Goal: Task Accomplishment & Management: Manage account settings

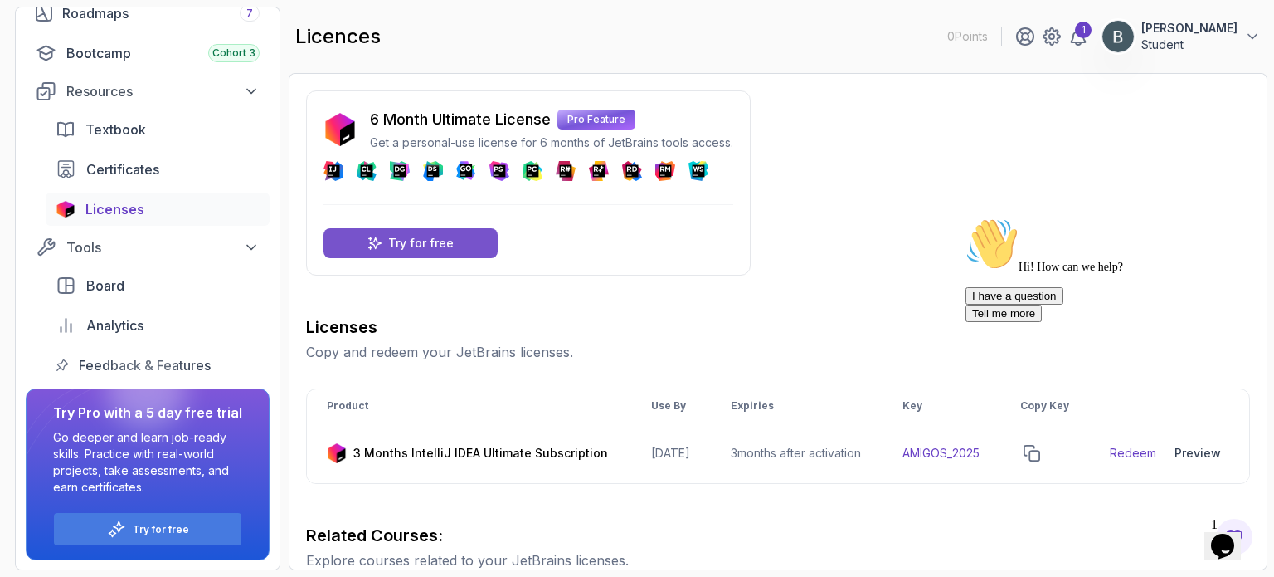
click at [436, 238] on p "Try for free" at bounding box center [421, 243] width 66 height 17
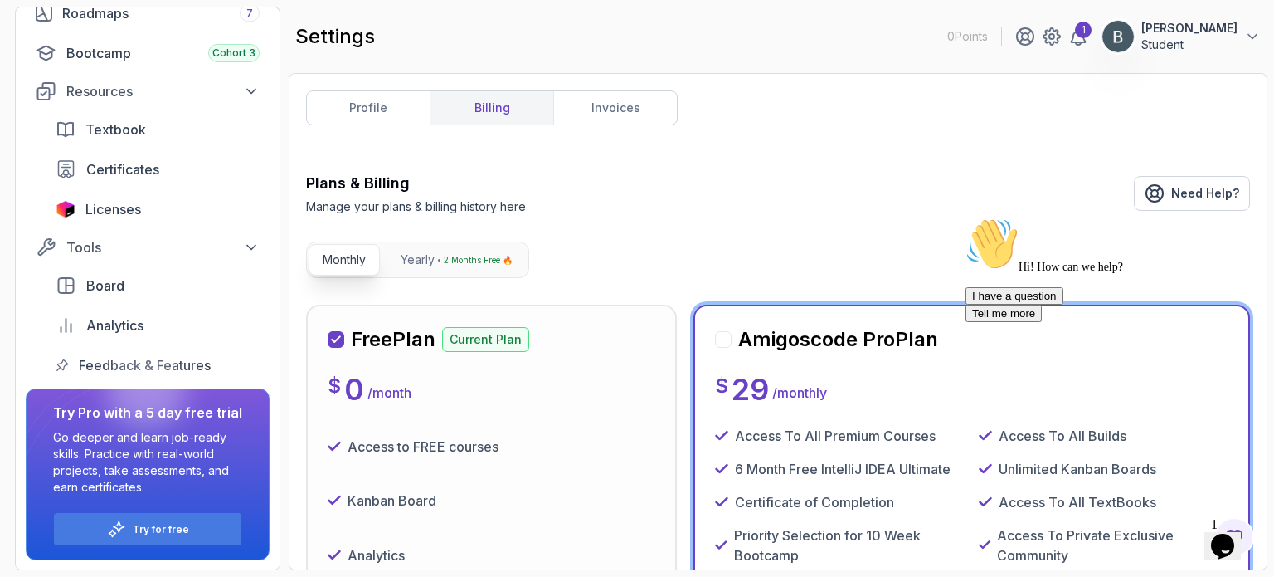
click at [418, 334] on h2 "Free Plan" at bounding box center [393, 339] width 85 height 27
click at [358, 321] on div "Free Plan Current Plan $ 0 / month Access to FREE courses Kanban Board Analytic…" at bounding box center [491, 559] width 371 height 511
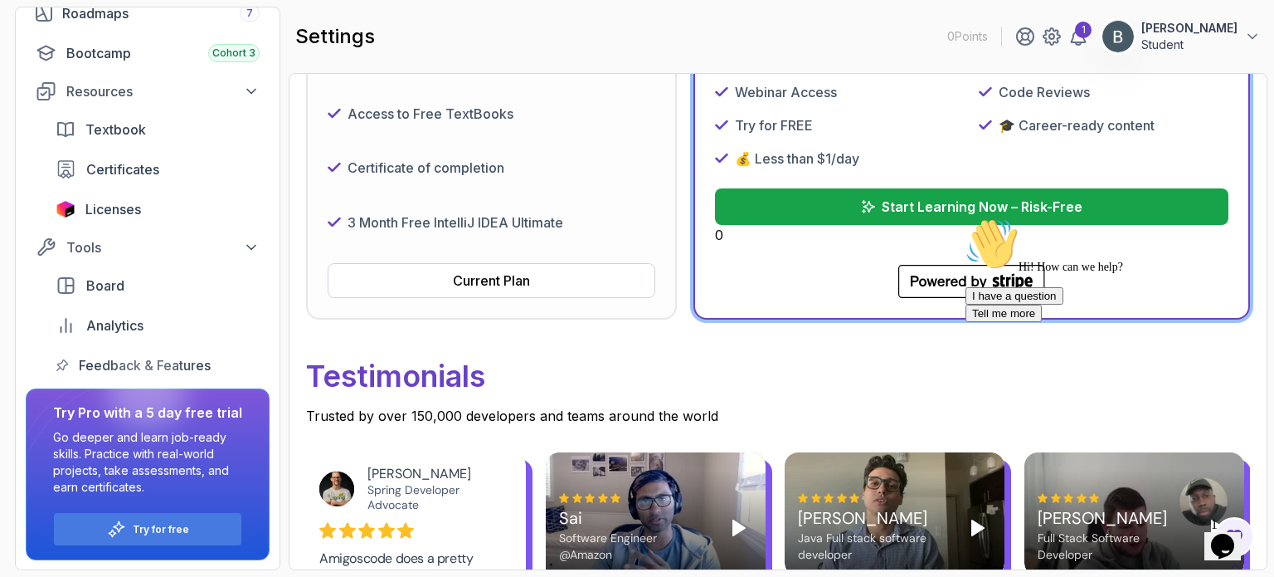
scroll to position [619, 0]
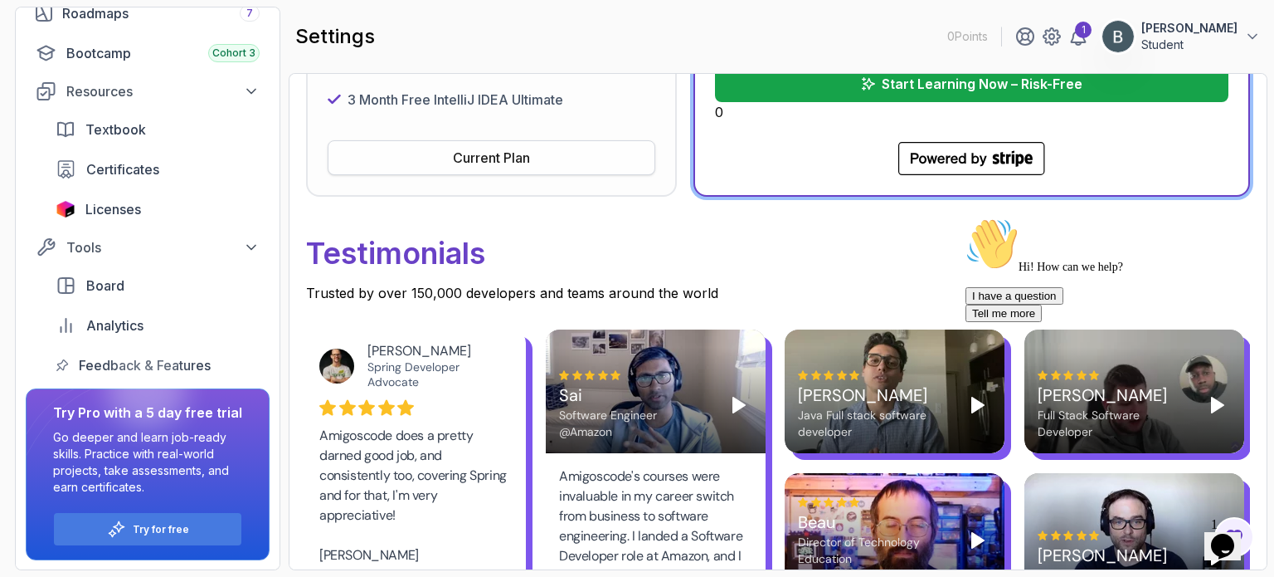
click at [519, 153] on div "Current Plan" at bounding box center [491, 158] width 77 height 20
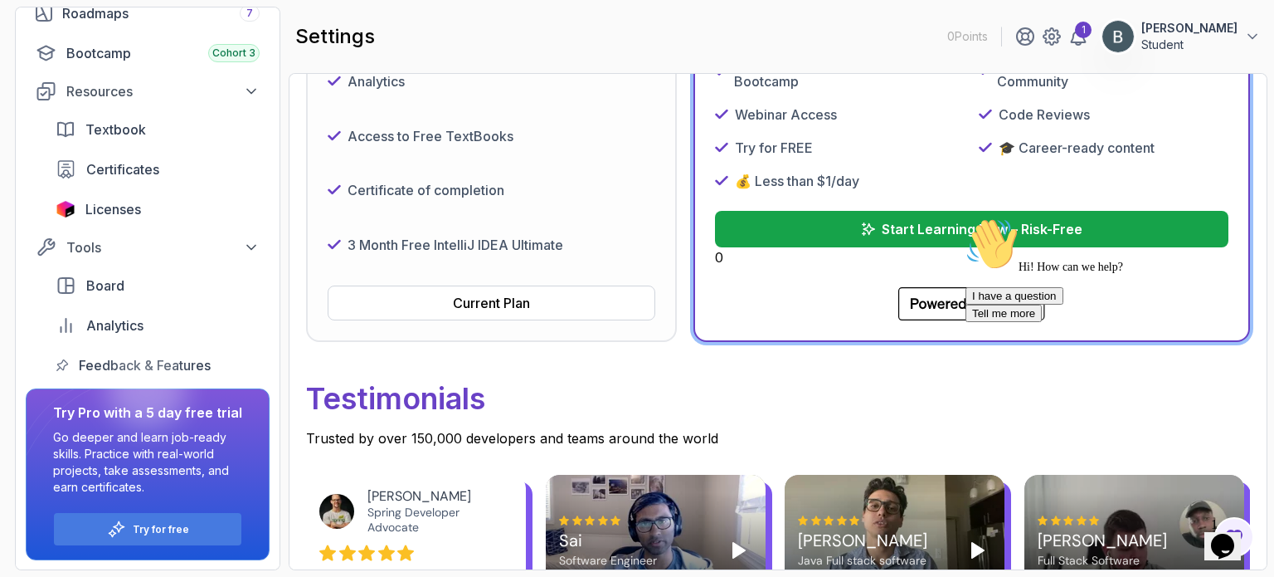
scroll to position [544, 0]
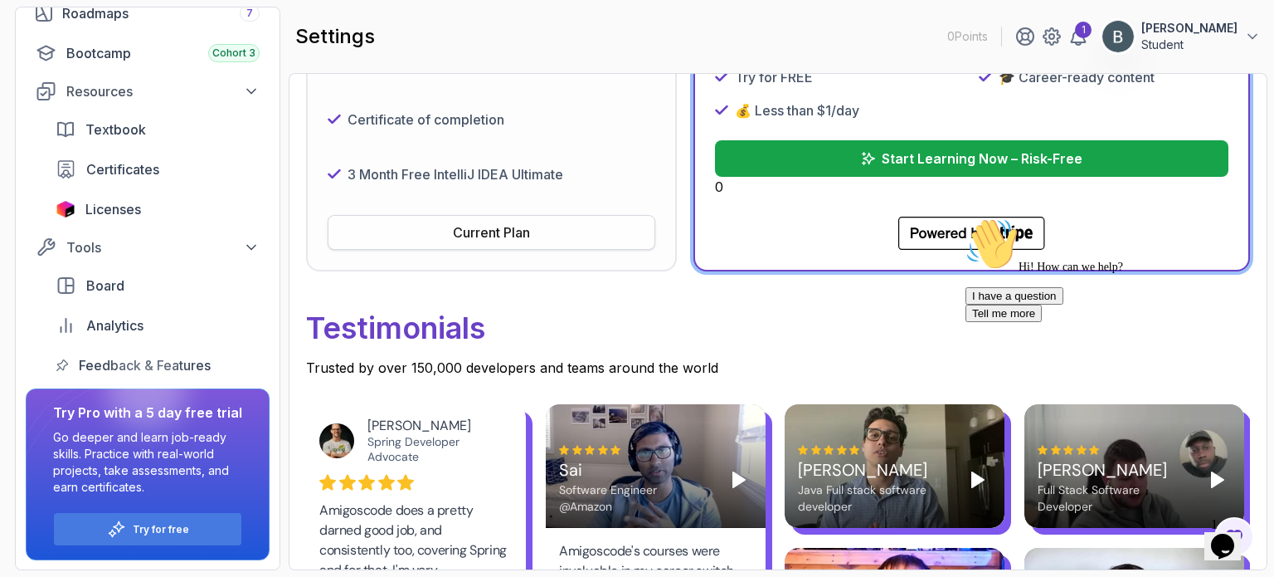
click at [524, 229] on div "Current Plan" at bounding box center [491, 232] width 77 height 20
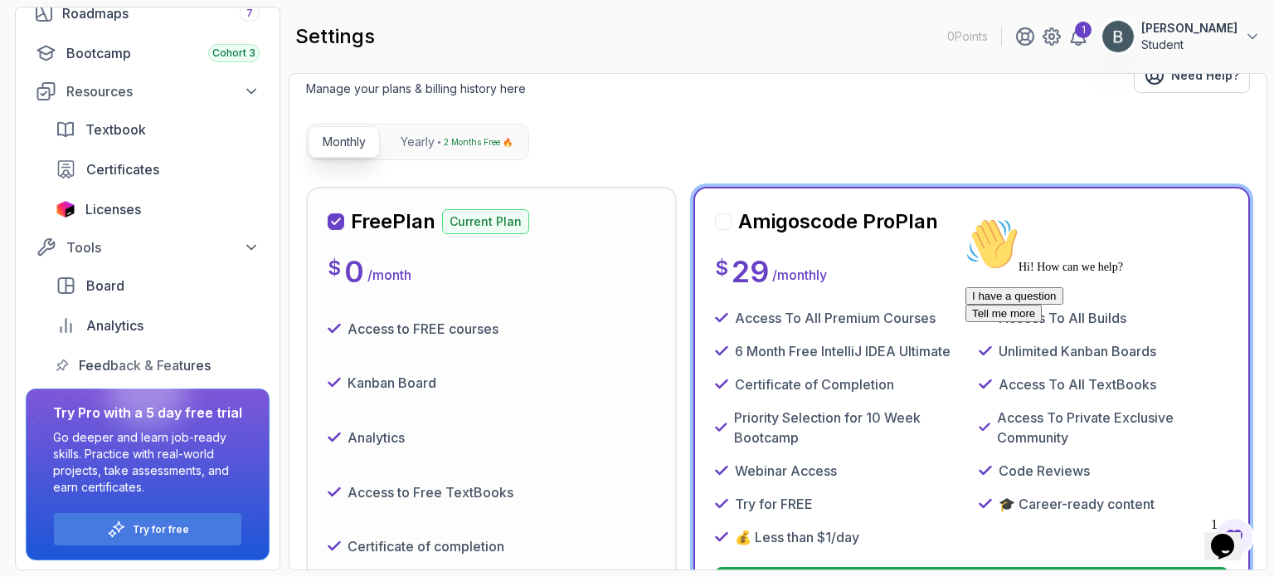
scroll to position [0, 0]
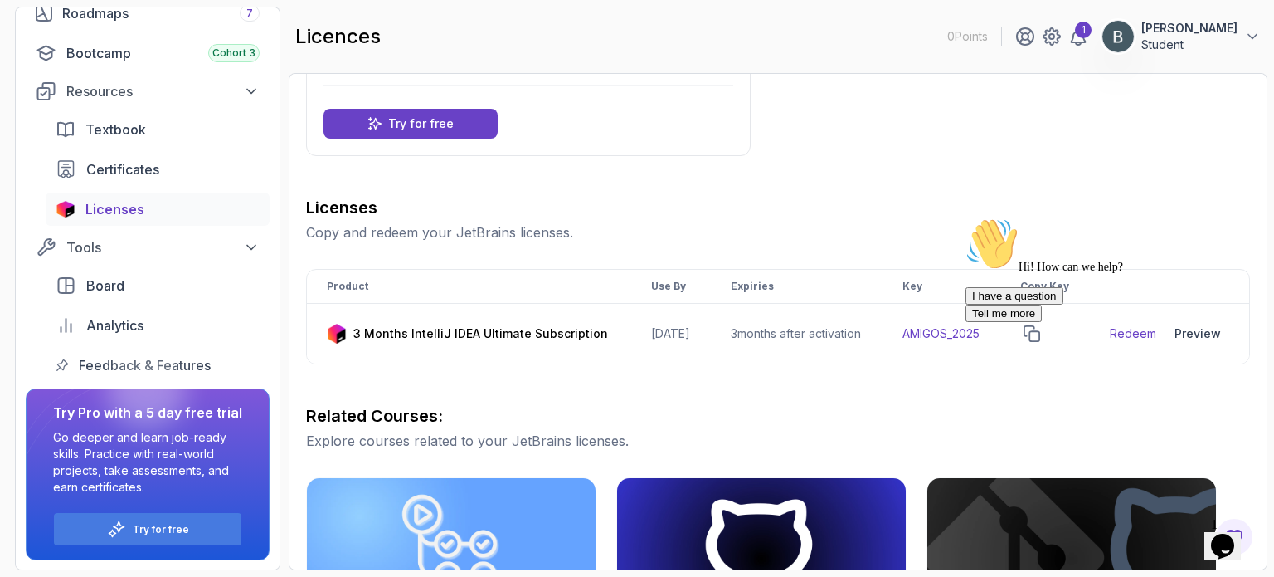
scroll to position [216, 0]
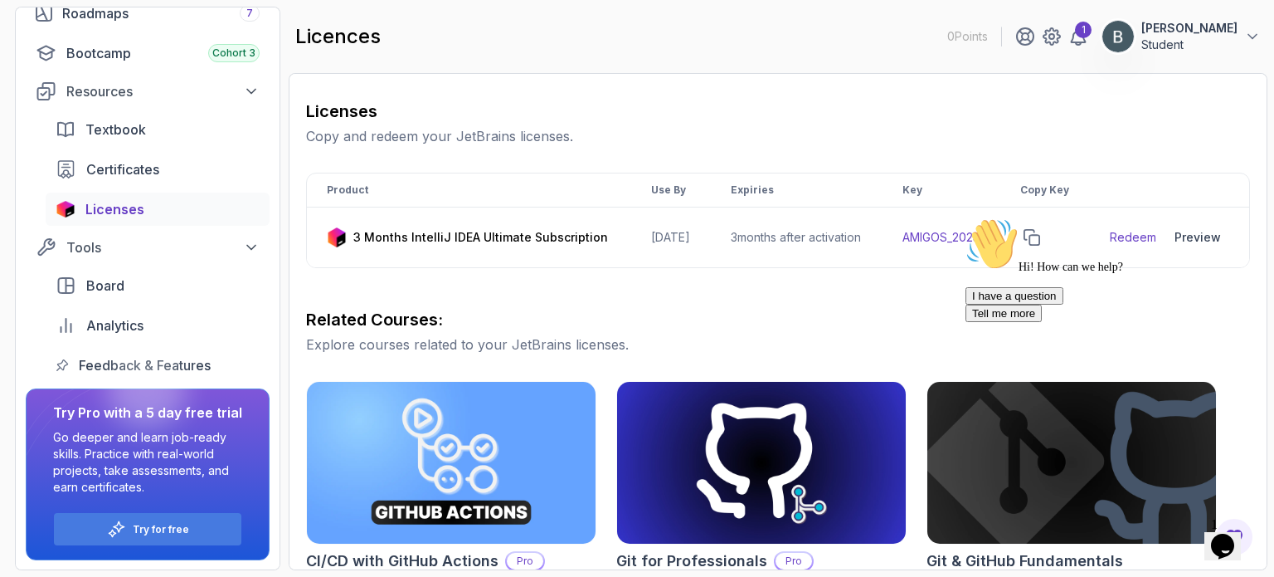
click at [1198, 246] on div "Hi! How can we help? I have a question Tell me more" at bounding box center [1115, 269] width 299 height 105
click at [1141, 248] on div "Hi! How can we help? I have a question Tell me more" at bounding box center [1115, 269] width 299 height 105
click at [1132, 244] on div "Hi! How can we help? I have a question Tell me more" at bounding box center [1115, 269] width 299 height 105
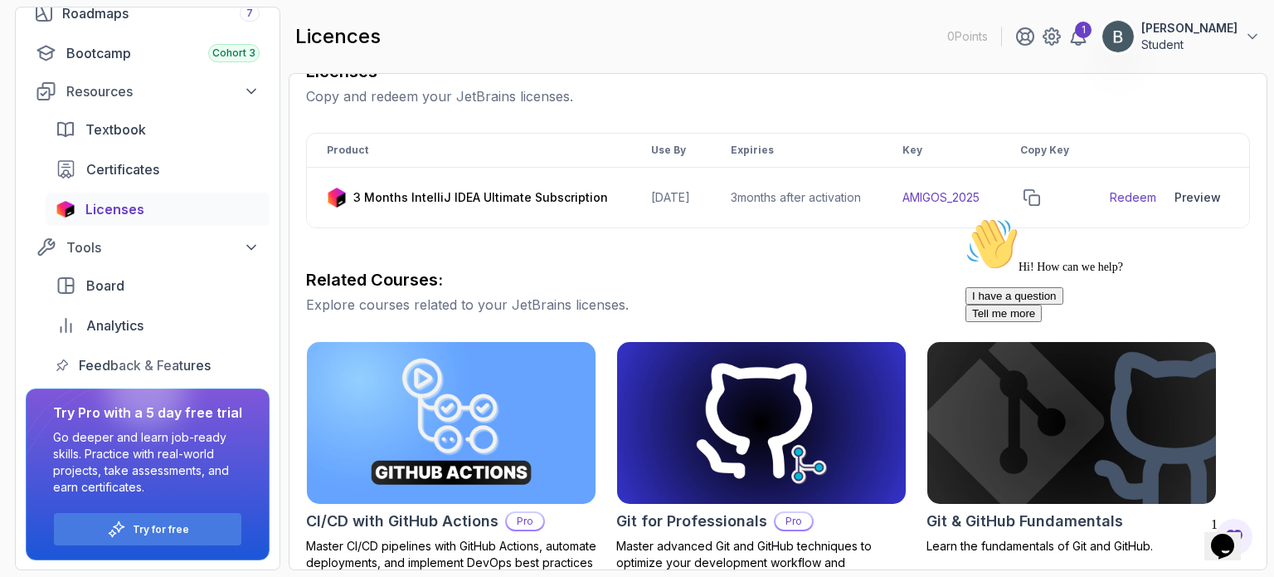
scroll to position [261, 0]
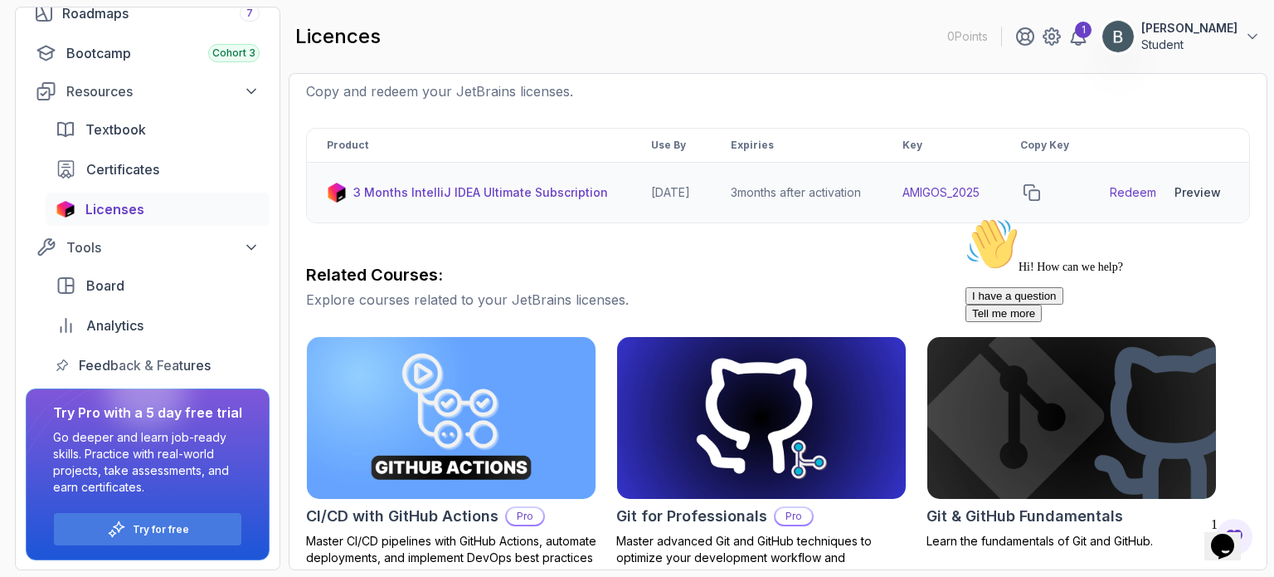
click at [1132, 198] on link "Redeem" at bounding box center [1133, 192] width 46 height 17
click at [1040, 200] on icon "copy-button" at bounding box center [1032, 192] width 15 height 15
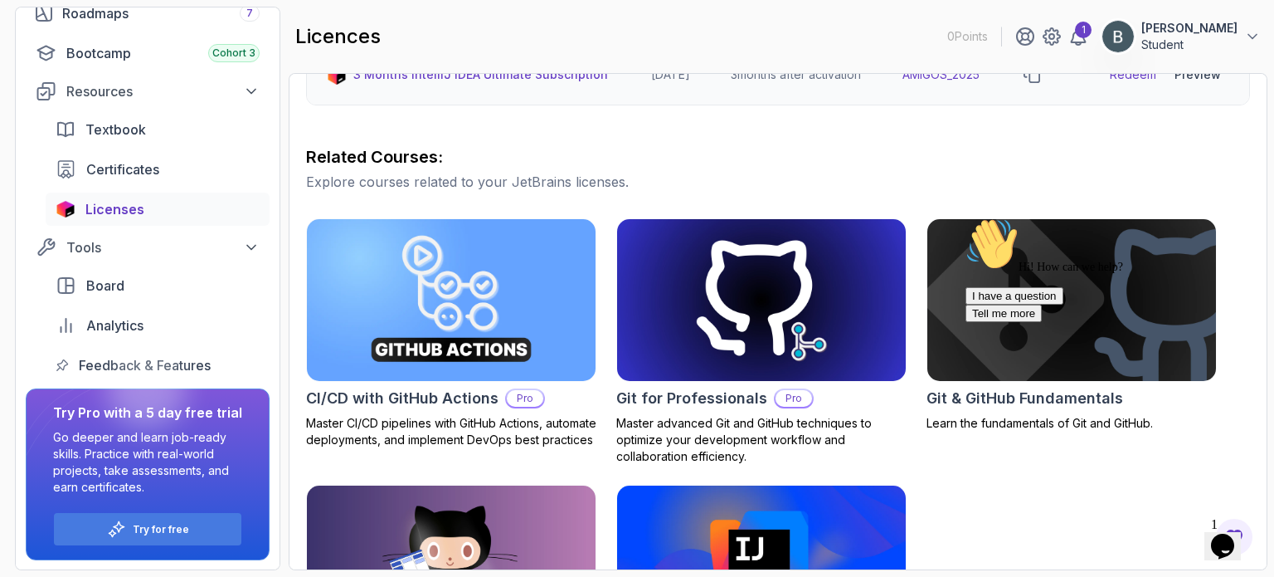
scroll to position [551, 0]
